Goal: Find contact information: Find contact information

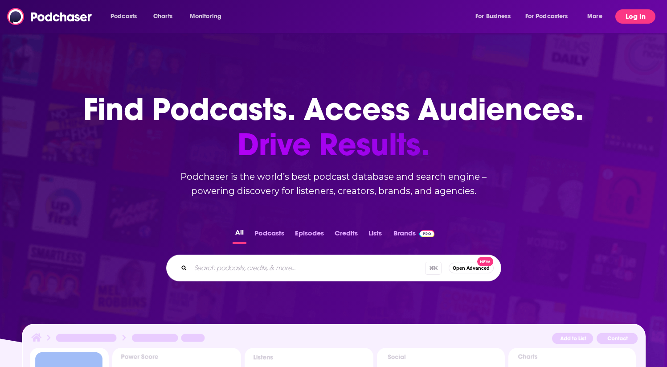
click at [629, 18] on button "Log In" at bounding box center [636, 16] width 40 height 14
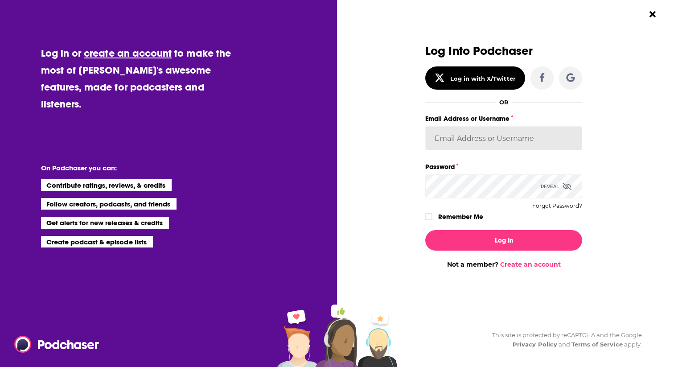
click at [456, 141] on input "Email Address or Username" at bounding box center [503, 138] width 157 height 24
type input "rpearson"
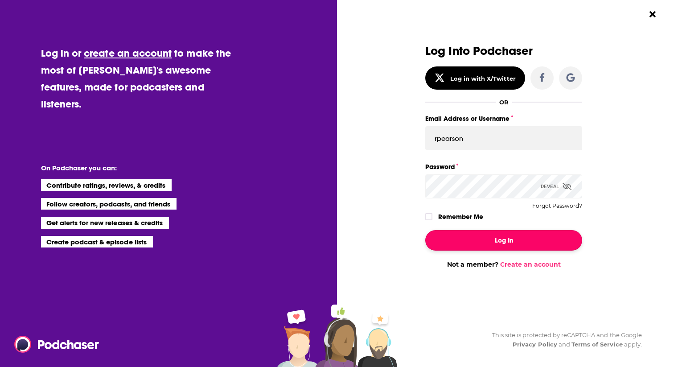
click at [493, 249] on button "Log In" at bounding box center [503, 240] width 157 height 21
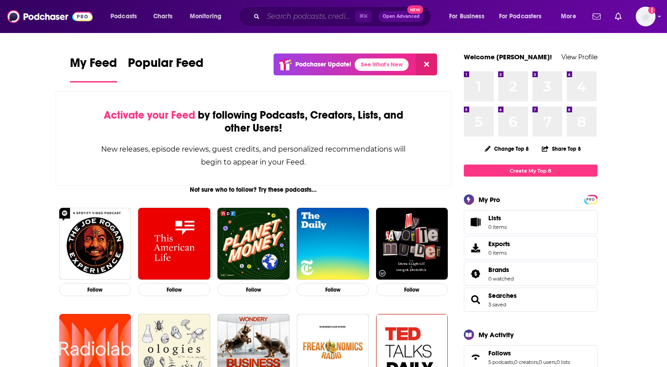
click at [316, 14] on input "Search podcasts, credits, & more..." at bounding box center [309, 16] width 92 height 14
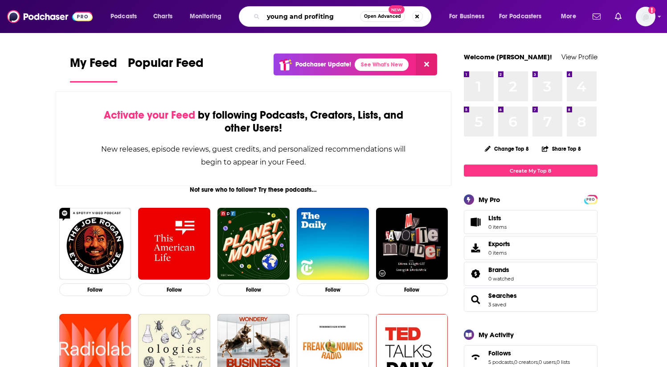
type input "young and profiting"
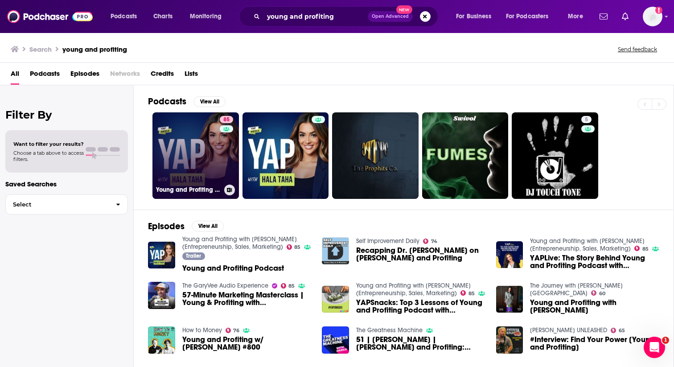
click at [185, 156] on link "85 Young and Profiting with [PERSON_NAME] (Entrepreneurship, Sales, Marketing)" at bounding box center [195, 155] width 86 height 86
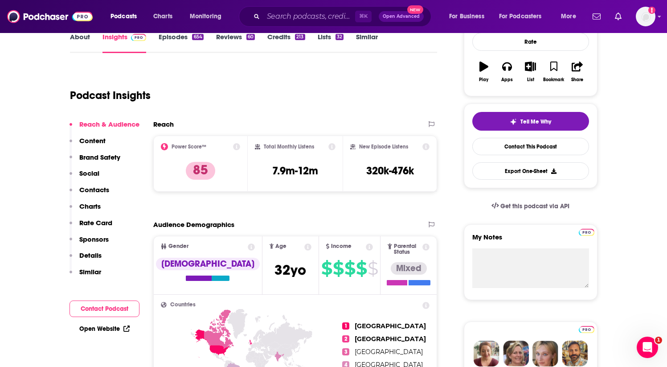
scroll to position [18, 0]
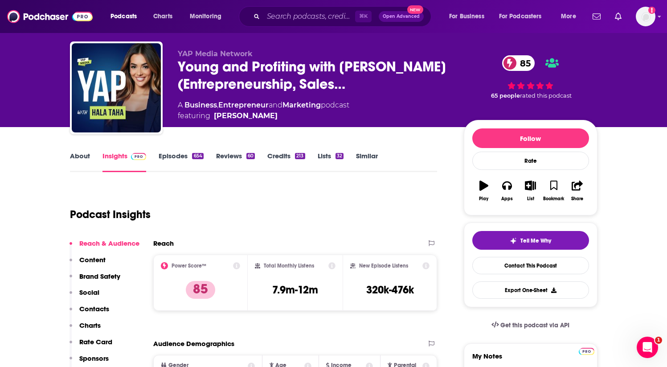
click at [83, 160] on link "About" at bounding box center [80, 162] width 20 height 21
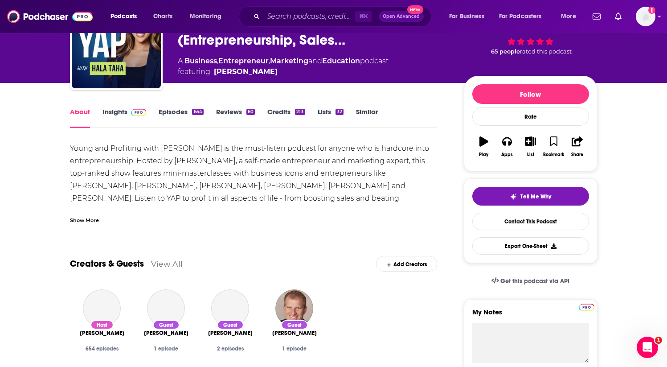
scroll to position [121, 0]
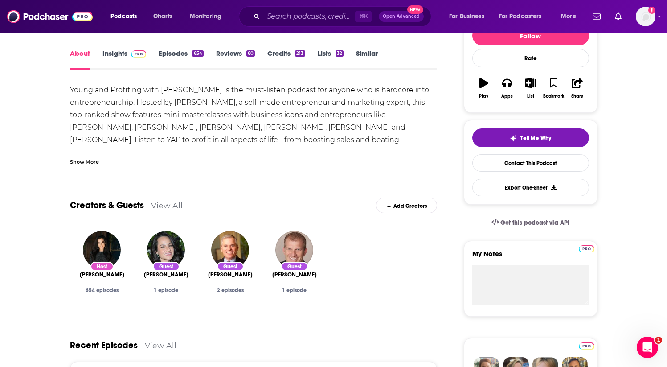
click at [148, 158] on div "Show More" at bounding box center [254, 158] width 368 height 15
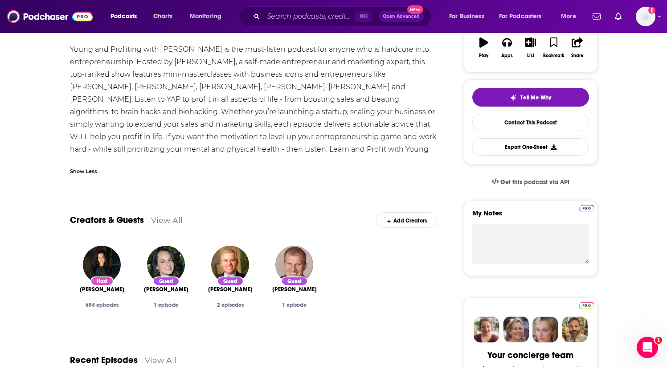
scroll to position [63, 0]
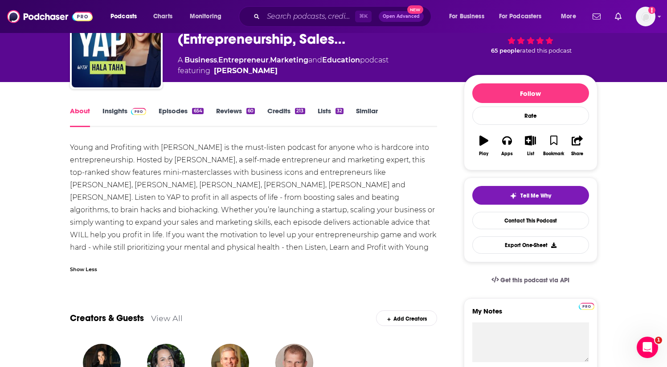
drag, startPoint x: 199, startPoint y: 170, endPoint x: 333, endPoint y: 251, distance: 156.9
click at [333, 251] on div "Young and Profiting with [PERSON_NAME] is the must-listen podcast for anyone wh…" at bounding box center [254, 203] width 368 height 125
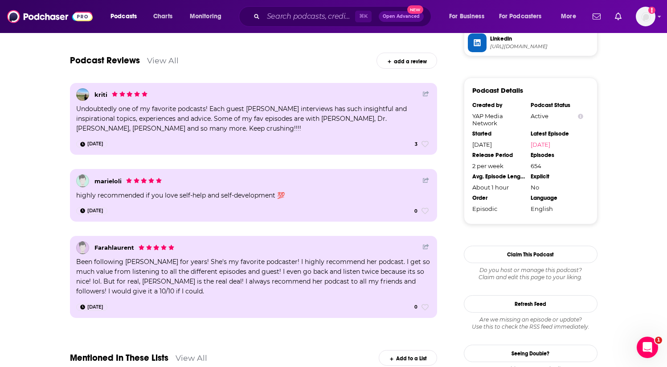
scroll to position [68, 0]
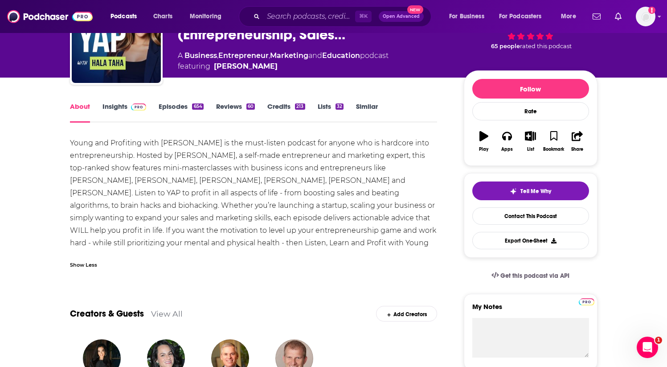
click at [183, 103] on link "Episodes 654" at bounding box center [181, 112] width 45 height 21
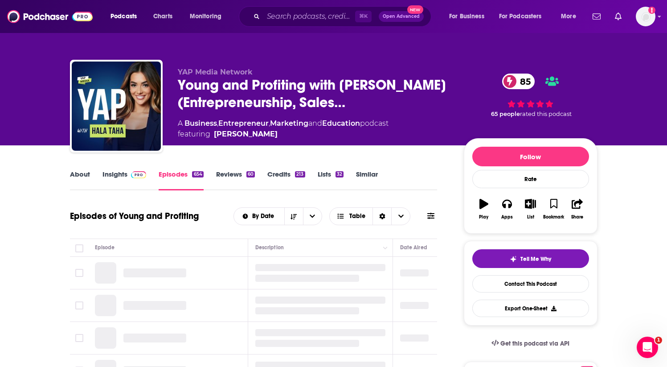
click at [364, 176] on link "Similar" at bounding box center [367, 180] width 22 height 21
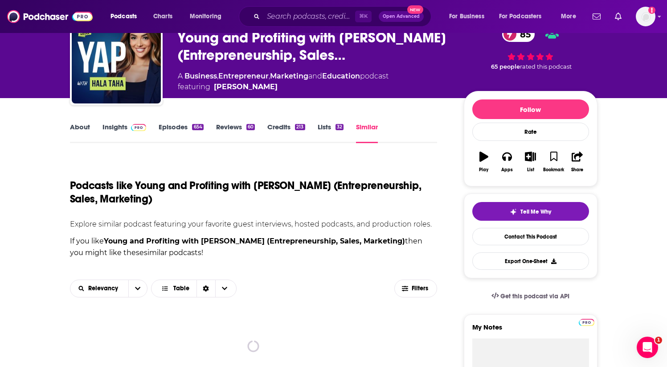
scroll to position [71, 0]
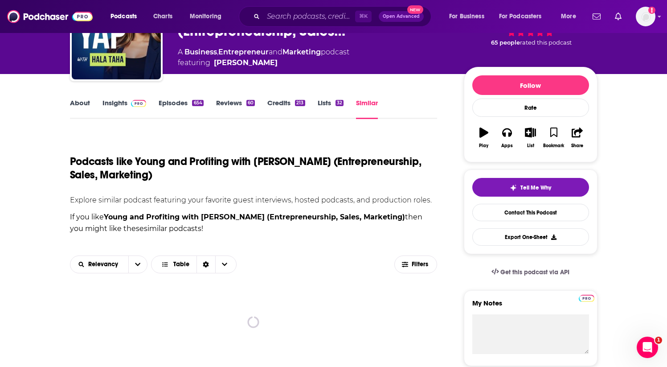
click at [339, 111] on link "Lists 32" at bounding box center [331, 109] width 26 height 21
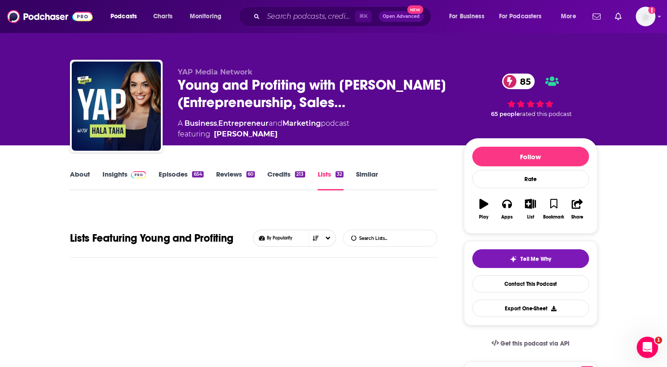
click at [277, 171] on link "Credits 213" at bounding box center [285, 180] width 37 height 21
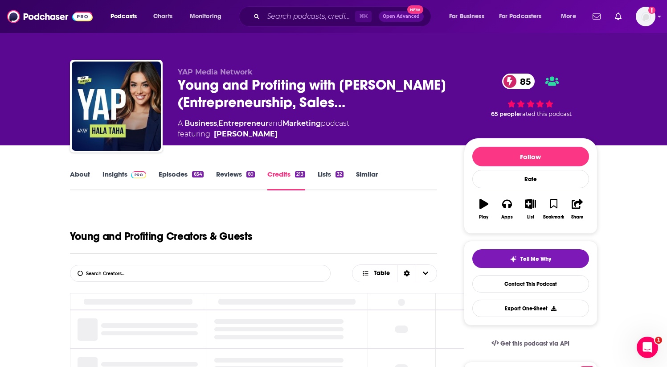
click at [192, 178] on link "Episodes 654" at bounding box center [181, 180] width 45 height 21
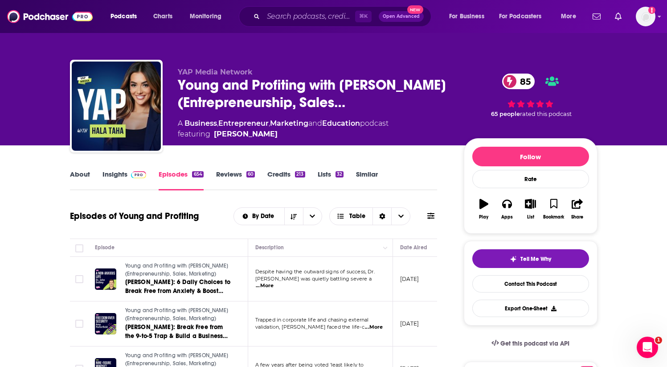
click at [130, 177] on span at bounding box center [136, 174] width 19 height 8
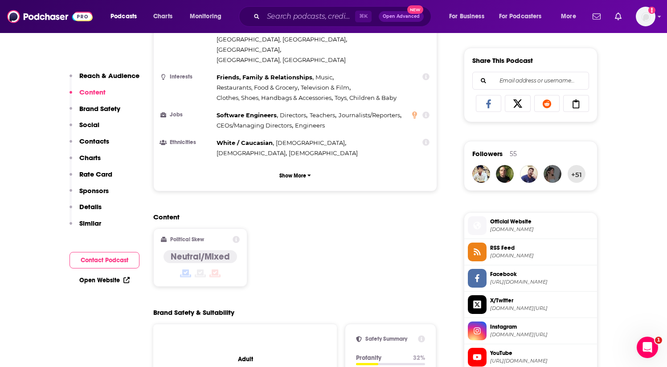
scroll to position [498, 0]
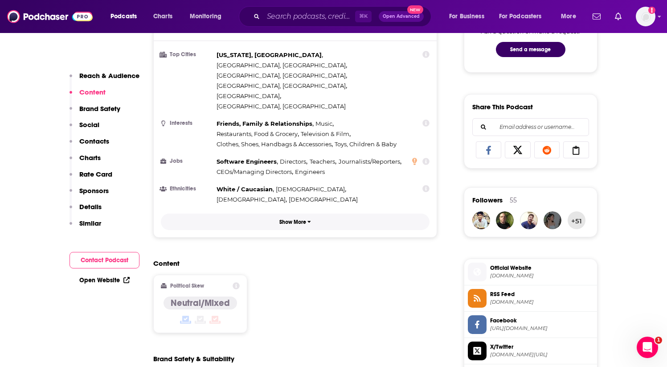
click at [284, 219] on p "Show More" at bounding box center [292, 222] width 27 height 6
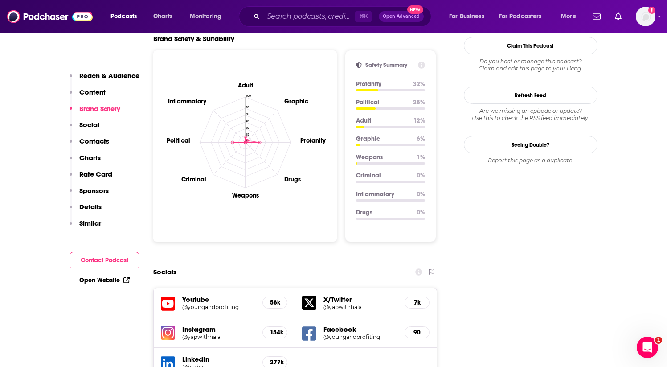
scroll to position [932, 0]
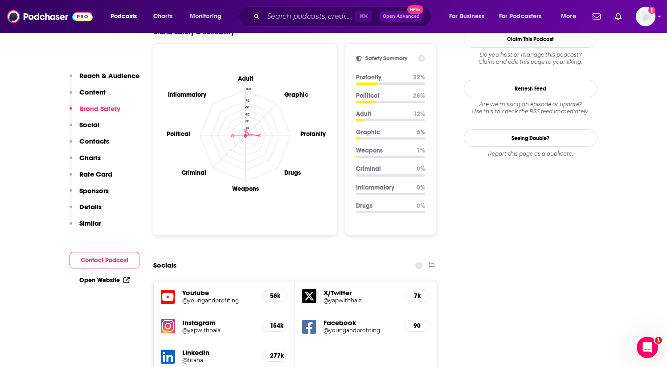
click at [267, 257] on div "Socials" at bounding box center [295, 265] width 284 height 17
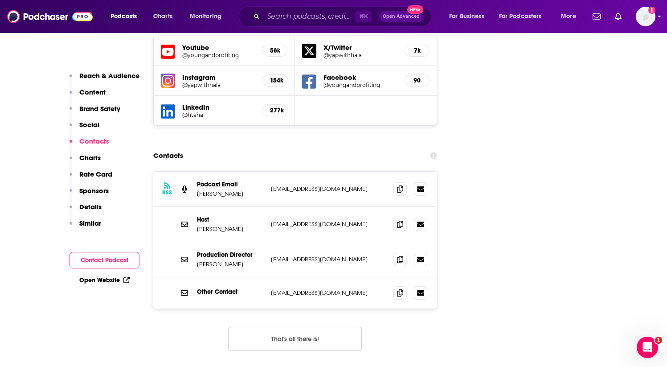
scroll to position [1176, 0]
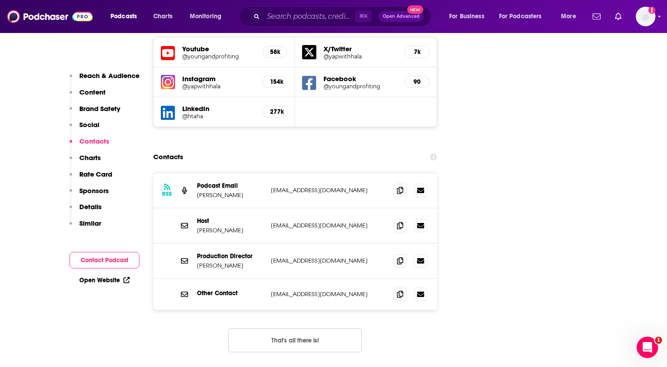
click at [350, 173] on div "RSS Podcast Email [PERSON_NAME] [PERSON_NAME][EMAIL_ADDRESS][DOMAIN_NAME] [EMAI…" at bounding box center [295, 190] width 284 height 35
click at [332, 243] on div "Production Director [PERSON_NAME] [PERSON_NAME][EMAIL_ADDRESS][DOMAIN_NAME] [EM…" at bounding box center [295, 260] width 284 height 35
click at [333, 257] on p "[EMAIL_ADDRESS][DOMAIN_NAME]" at bounding box center [329, 261] width 116 height 8
click at [395, 183] on span at bounding box center [400, 189] width 13 height 13
